Goal: Information Seeking & Learning: Learn about a topic

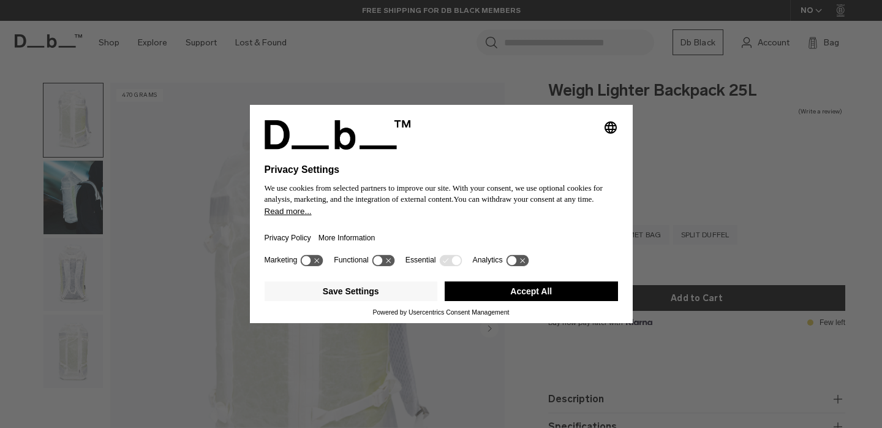
click at [475, 288] on button "Accept All" at bounding box center [531, 291] width 173 height 20
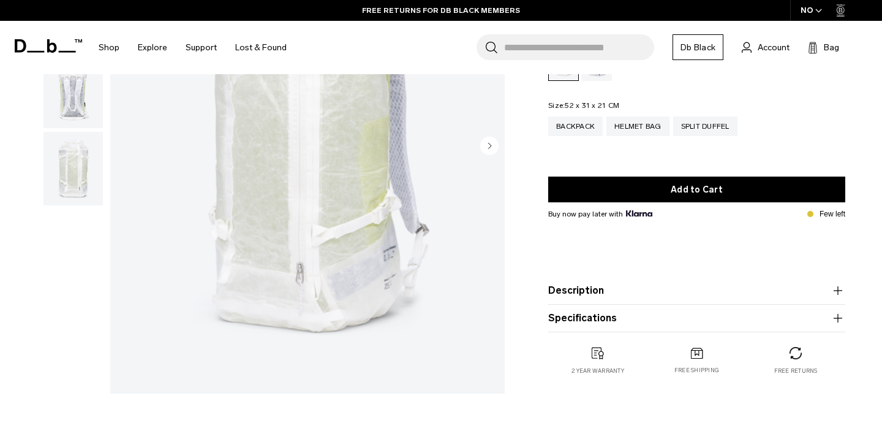
scroll to position [183, 0]
click at [548, 285] on div "Weigh Lighter Backpack 25L 3.999 NOK 0.0 star rating Write a review Color: Diff…" at bounding box center [696, 186] width 371 height 425
click at [556, 286] on button "Description" at bounding box center [696, 289] width 297 height 15
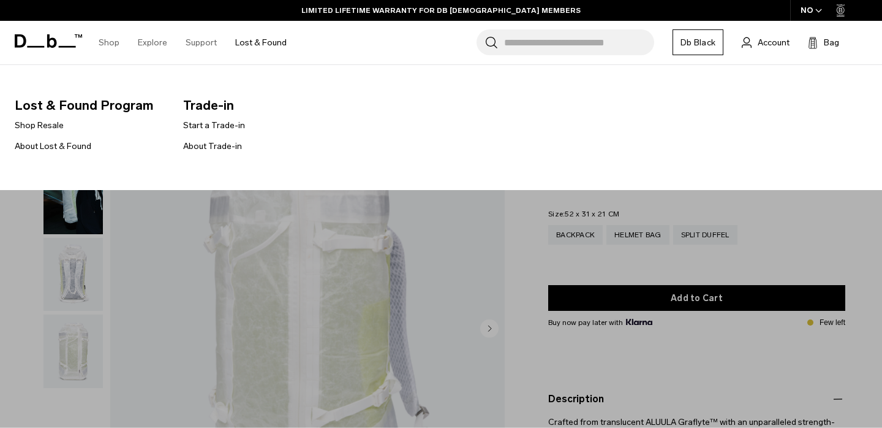
scroll to position [0, 0]
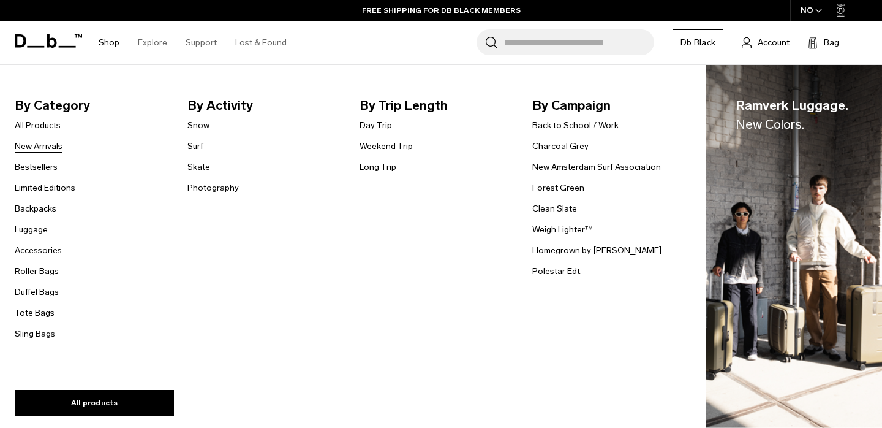
click at [47, 148] on link "New Arrivals" at bounding box center [39, 146] width 48 height 13
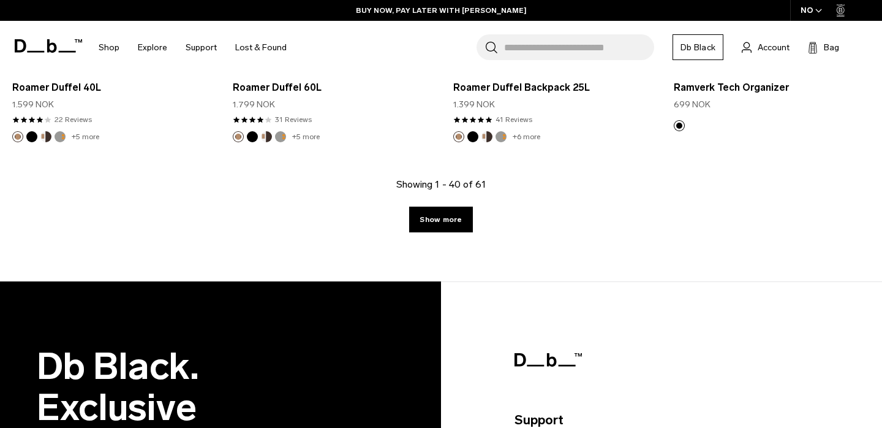
scroll to position [3676, 0]
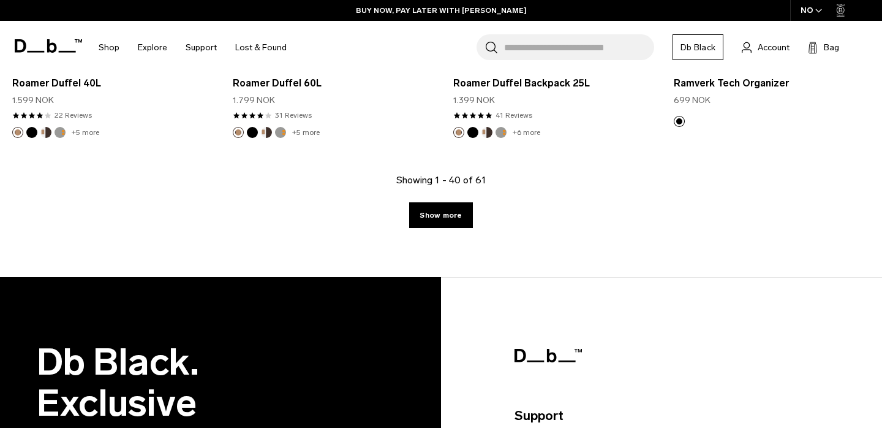
click at [458, 231] on div "Showing 1 - 40 of 61 Show more" at bounding box center [441, 225] width 882 height 104
click at [458, 219] on link "Show more" at bounding box center [440, 215] width 63 height 26
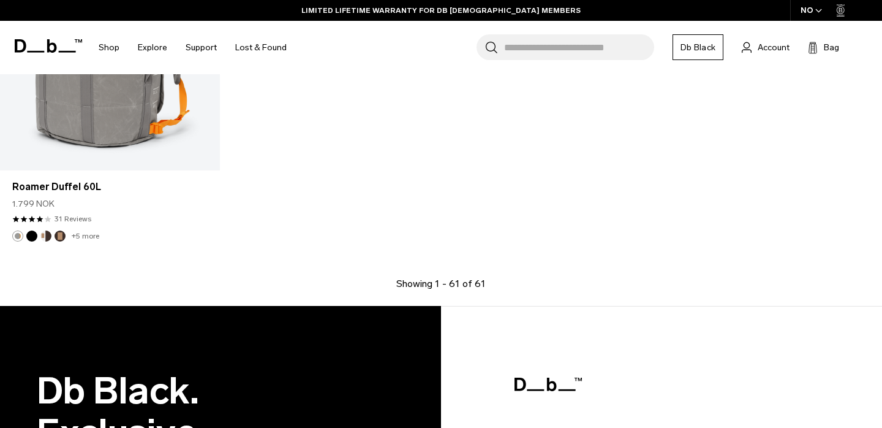
scroll to position [5616, 0]
